Goal: Unclear

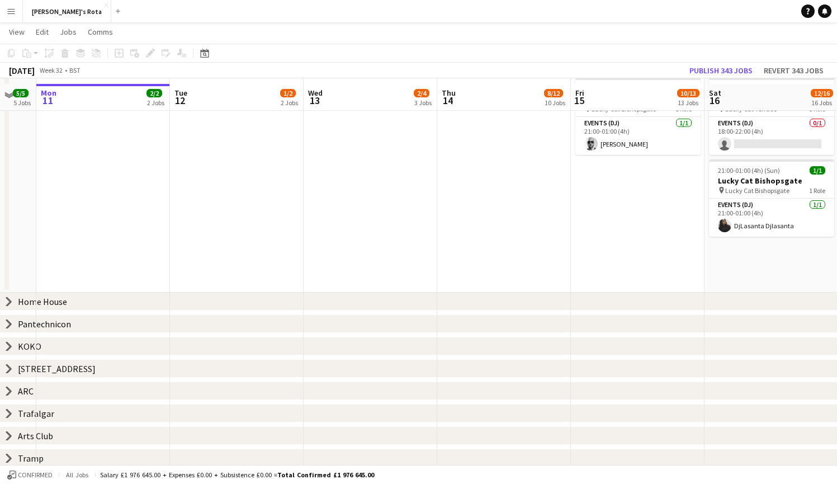
scroll to position [352, 0]
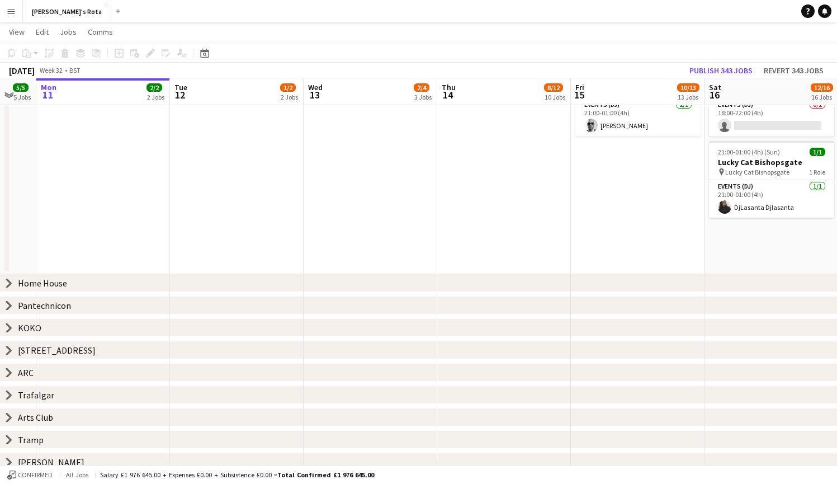
click at [8, 93] on app-icon "Expand/collapse" at bounding box center [8, 94] width 9 height 11
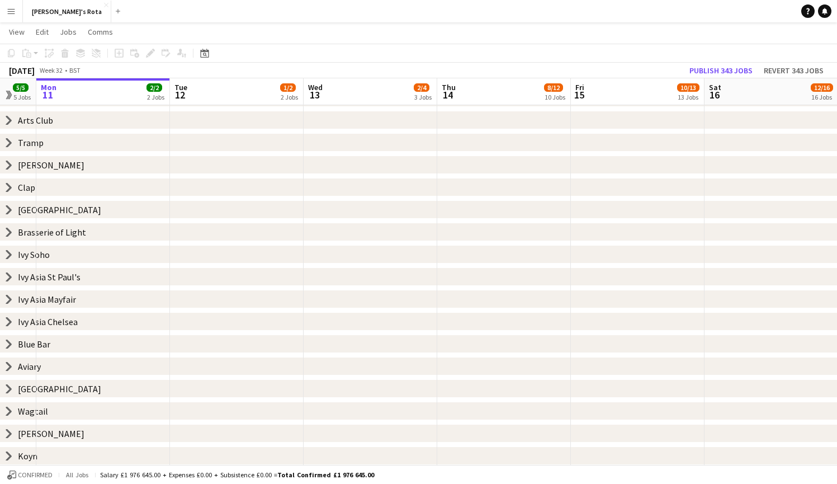
scroll to position [271, 0]
click at [9, 94] on app-icon "Expand/collapse" at bounding box center [8, 95] width 11 height 9
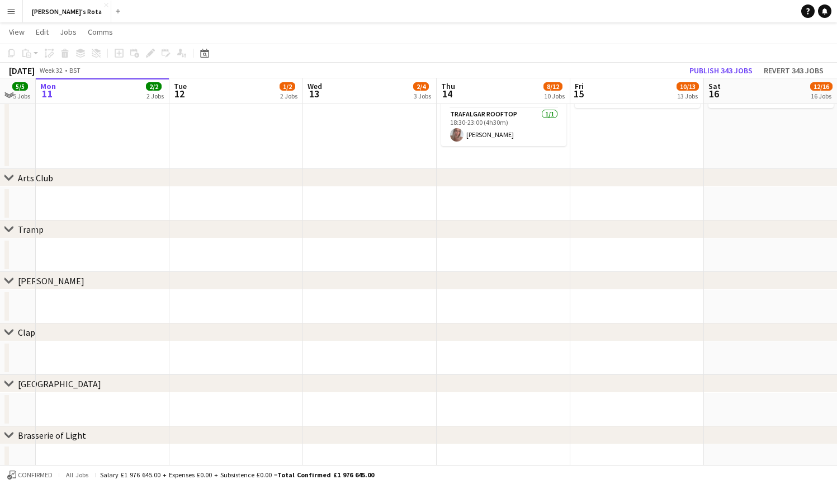
scroll to position [2024, 0]
